Goal: Book appointment/travel/reservation

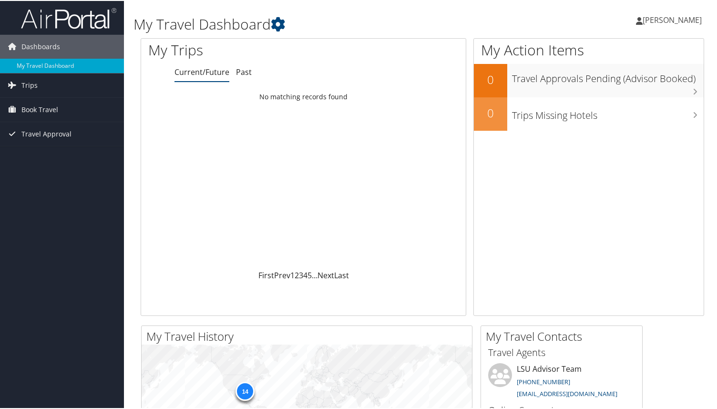
click at [488, 15] on div "[PERSON_NAME] [PERSON_NAME] My Settings Travel Agency Contacts View Travel Prof…" at bounding box center [601, 23] width 240 height 37
click at [30, 108] on span "Book Travel" at bounding box center [39, 109] width 37 height 24
click at [51, 143] on link "Book/Manage Online Trips" at bounding box center [62, 142] width 124 height 14
click at [327, 22] on h1 "My Travel Dashboard" at bounding box center [326, 23] width 385 height 20
